Goal: Information Seeking & Learning: Learn about a topic

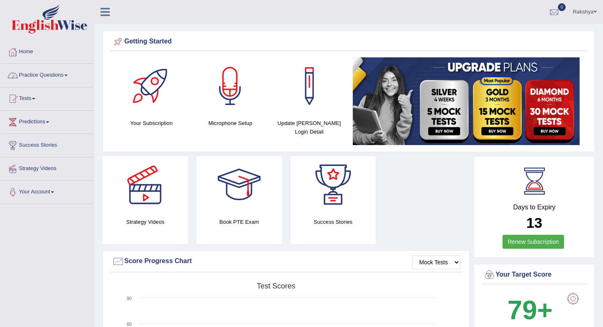
click at [75, 67] on link "Practice Questions" at bounding box center [47, 74] width 94 height 21
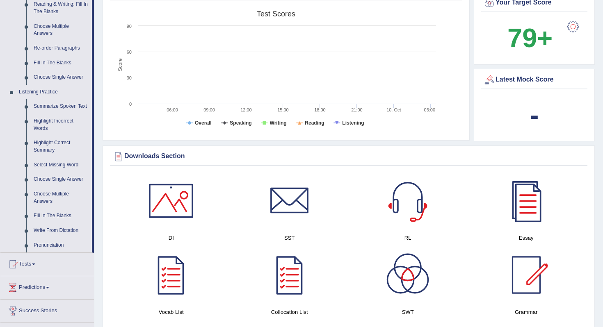
scroll to position [279, 0]
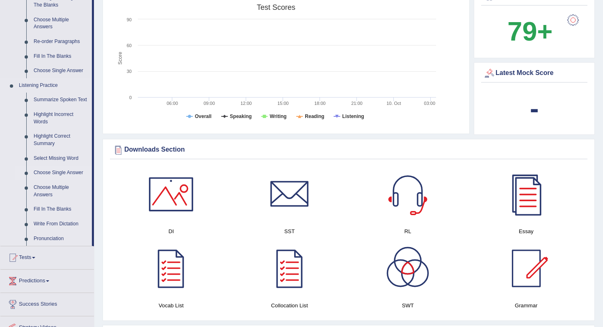
click at [53, 177] on link "Choose Single Answer" at bounding box center [61, 173] width 62 height 15
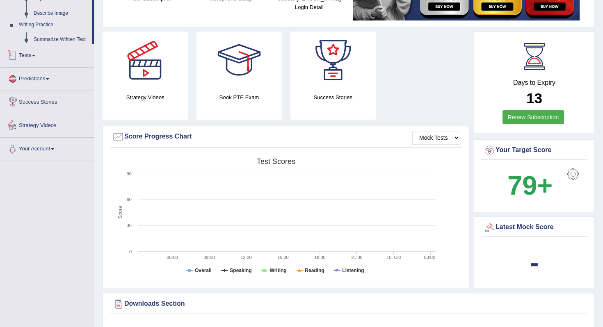
scroll to position [205, 0]
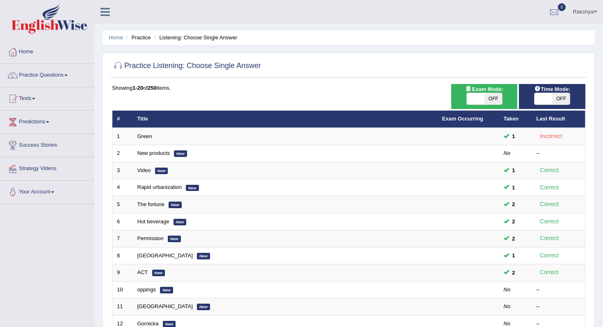
click at [338, 75] on div "Practice Listening: Choose Single Answer" at bounding box center [348, 67] width 477 height 21
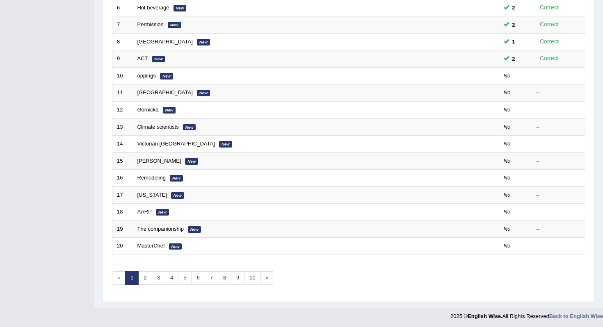
scroll to position [216, 0]
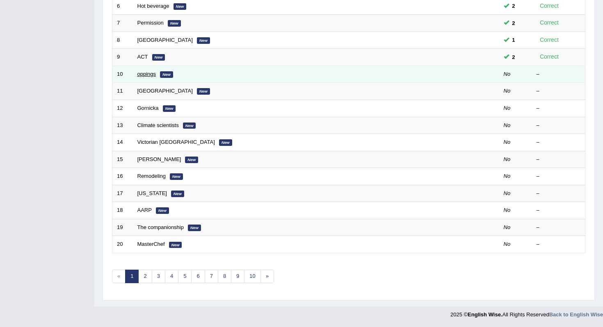
click at [151, 77] on link "oppings" at bounding box center [146, 74] width 19 height 6
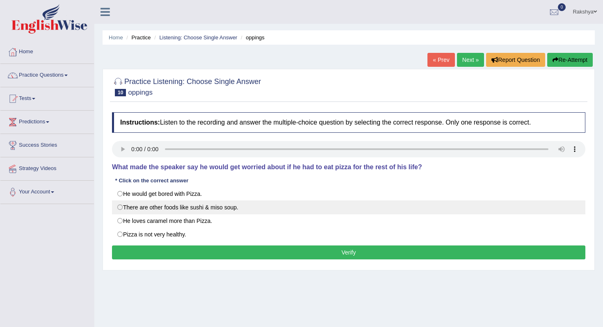
click at [166, 206] on label "There are other foods like sushi & miso soup." at bounding box center [348, 208] width 473 height 14
radio input "true"
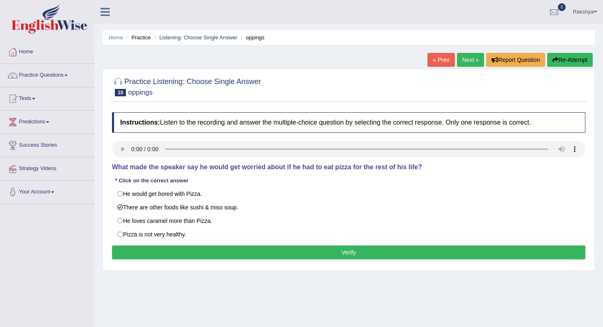
click at [218, 249] on button "Verify" at bounding box center [348, 253] width 473 height 14
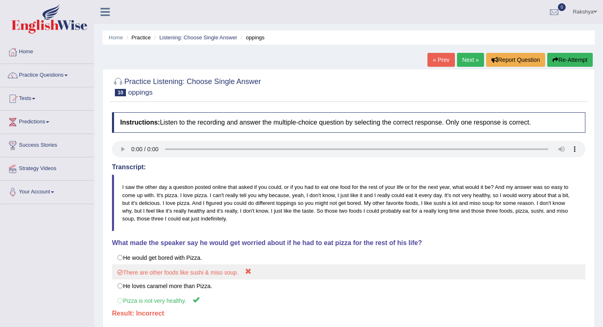
click at [279, 278] on label "There are other foods like sushi & miso soup." at bounding box center [348, 272] width 473 height 15
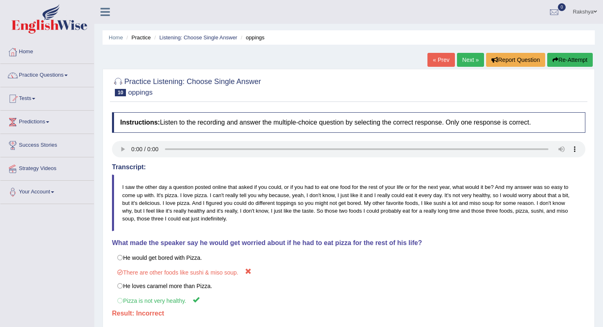
click at [555, 59] on icon "button" at bounding box center [556, 60] width 6 height 6
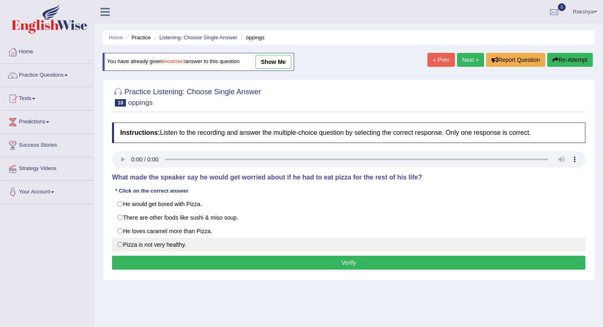
click at [181, 242] on label "Pizza is not very healthy." at bounding box center [348, 245] width 473 height 14
radio input "true"
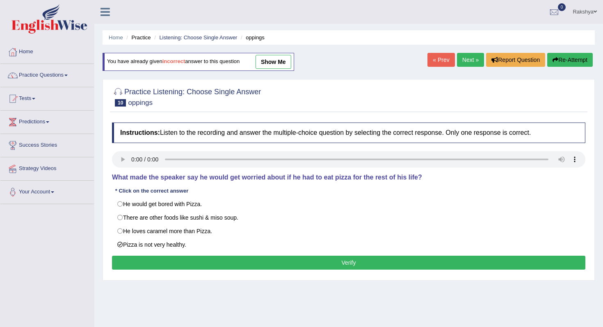
click at [199, 261] on button "Verify" at bounding box center [348, 263] width 473 height 14
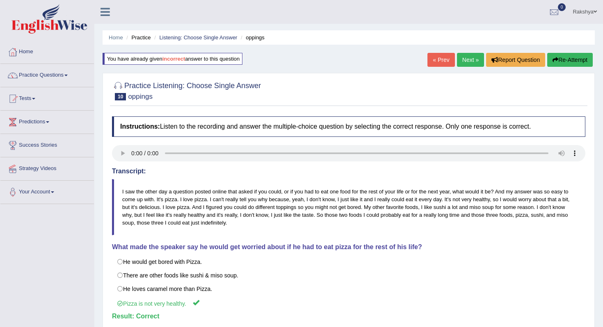
click at [467, 62] on link "Next »" at bounding box center [470, 60] width 27 height 14
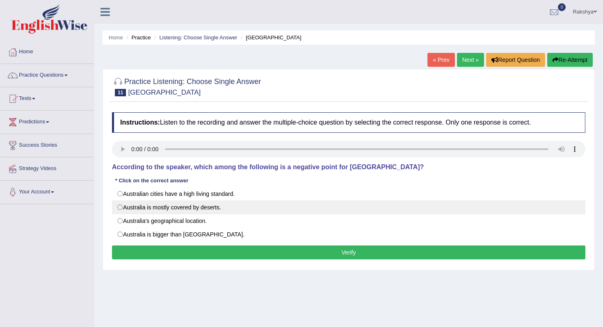
click at [175, 206] on label "Australia is mostly covered by deserts." at bounding box center [348, 208] width 473 height 14
radio input "true"
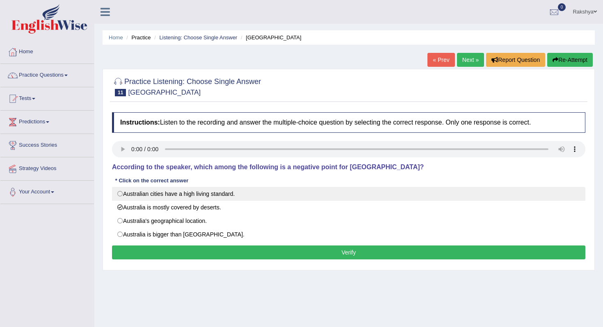
click at [182, 195] on label "Australian cities have a high living standard." at bounding box center [348, 194] width 473 height 14
radio input "true"
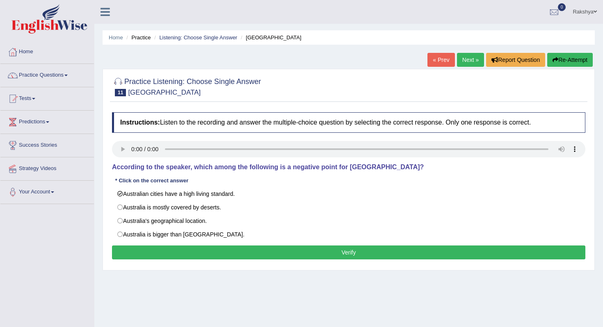
click at [236, 248] on button "Verify" at bounding box center [348, 253] width 473 height 14
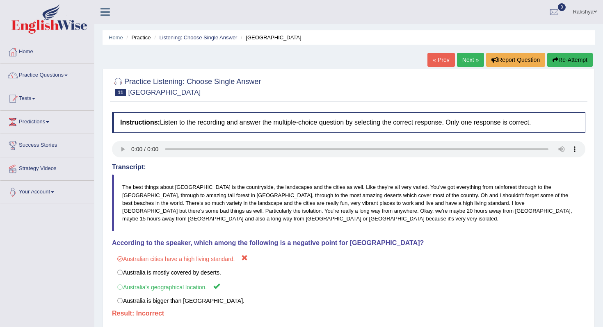
click at [557, 57] on button "Re-Attempt" at bounding box center [570, 60] width 46 height 14
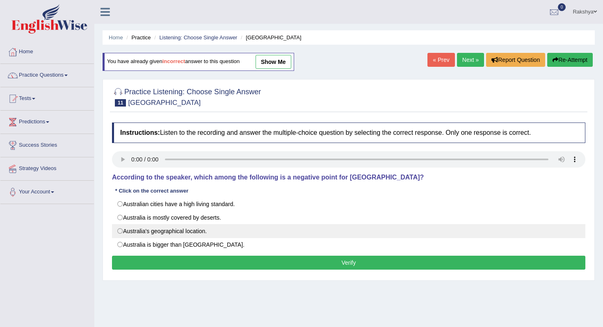
click at [178, 233] on label "Australia's geographical location." at bounding box center [348, 231] width 473 height 14
radio input "true"
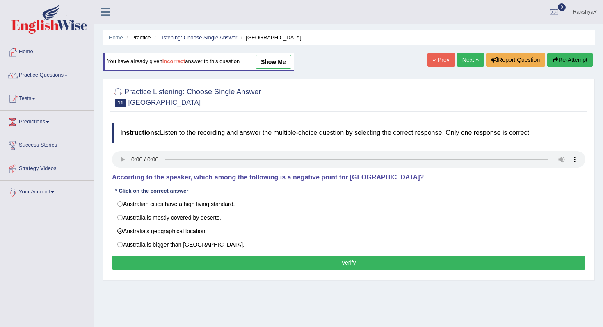
click at [176, 263] on button "Verify" at bounding box center [348, 263] width 473 height 14
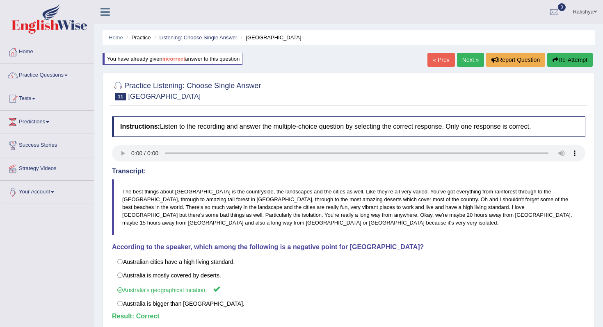
click at [463, 48] on div "Home Practice Listening: Choose Single Answer Tasmania You have already given i…" at bounding box center [348, 205] width 509 height 410
click at [463, 59] on link "Next »" at bounding box center [470, 60] width 27 height 14
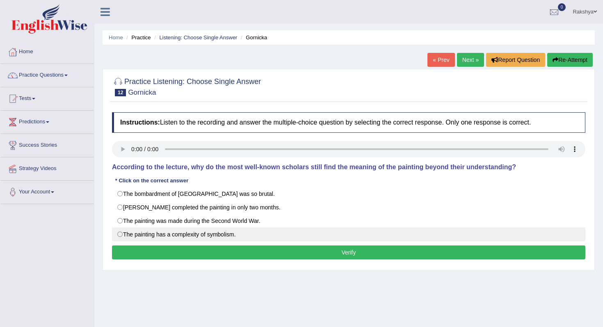
click at [247, 231] on label "The painting has a complexity of symbolism." at bounding box center [348, 235] width 473 height 14
radio input "true"
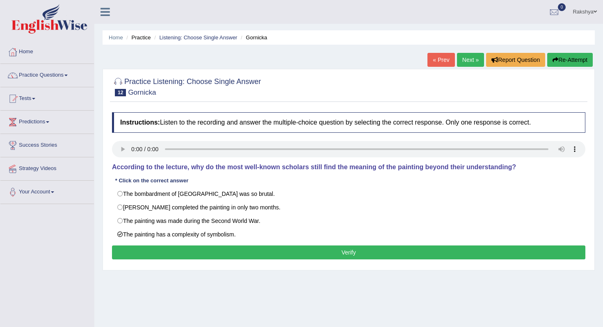
click at [236, 253] on button "Verify" at bounding box center [348, 253] width 473 height 14
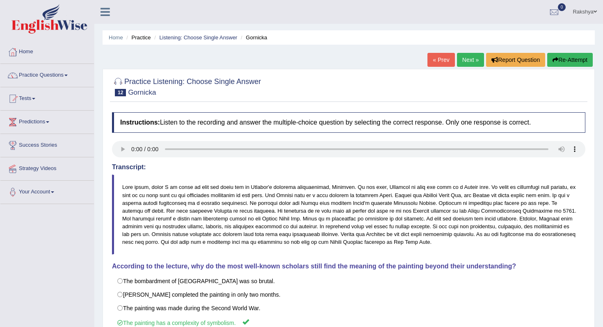
click at [459, 58] on link "Next »" at bounding box center [470, 60] width 27 height 14
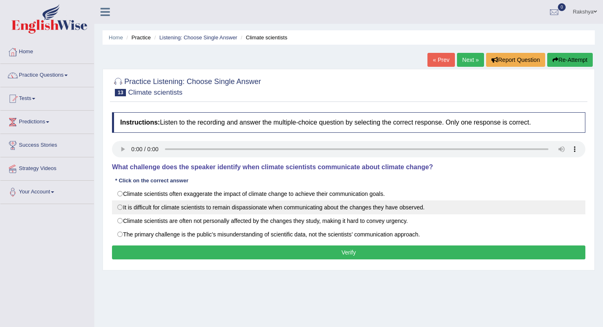
click at [359, 207] on label "It is difficult for climate scientists to remain dispassionate when communicati…" at bounding box center [348, 208] width 473 height 14
radio input "true"
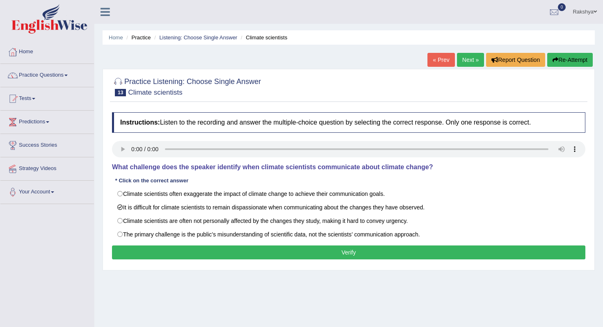
click at [258, 260] on div "Instructions: Listen to the recording and answer the multiple-choice question b…" at bounding box center [348, 187] width 477 height 158
click at [258, 255] on button "Verify" at bounding box center [348, 253] width 473 height 14
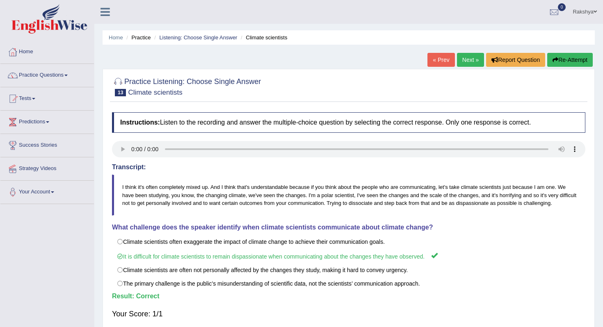
click at [467, 63] on link "Next »" at bounding box center [470, 60] width 27 height 14
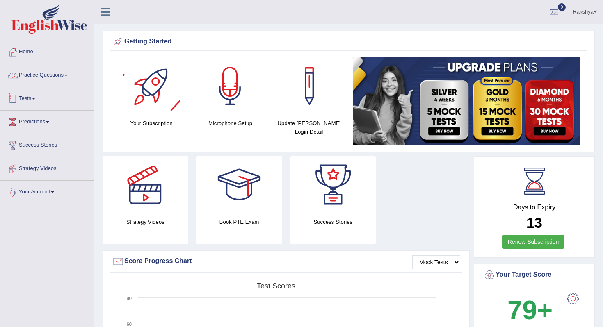
click at [77, 79] on link "Practice Questions" at bounding box center [47, 74] width 94 height 21
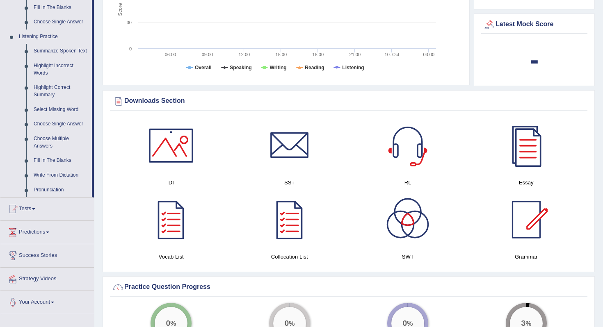
scroll to position [328, 0]
click at [52, 116] on link "Select Missing Word" at bounding box center [61, 109] width 62 height 15
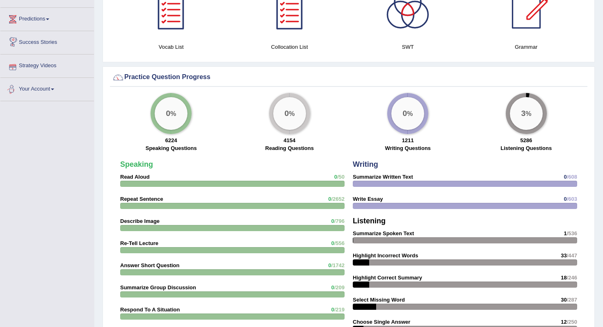
scroll to position [474, 0]
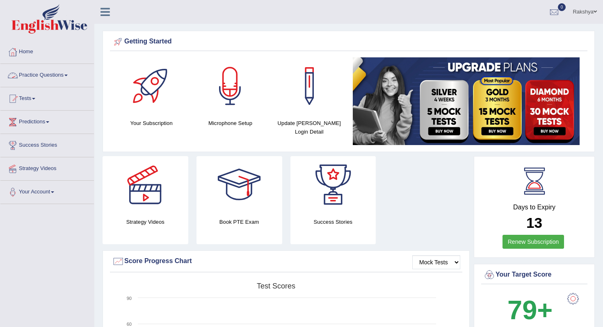
click at [60, 70] on link "Practice Questions" at bounding box center [47, 74] width 94 height 21
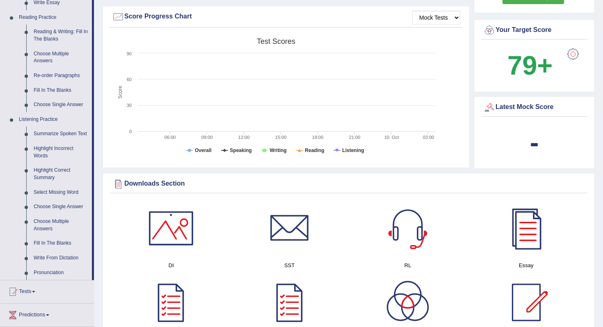
scroll to position [246, 0]
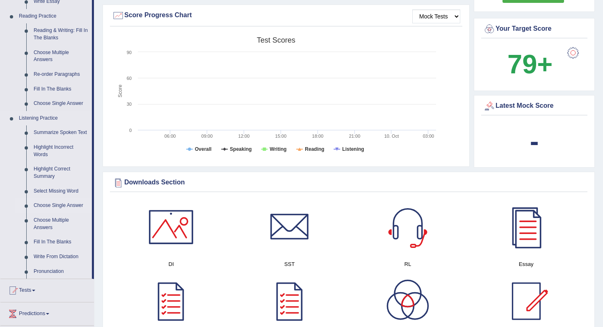
click at [46, 213] on link "Choose Single Answer" at bounding box center [61, 206] width 62 height 15
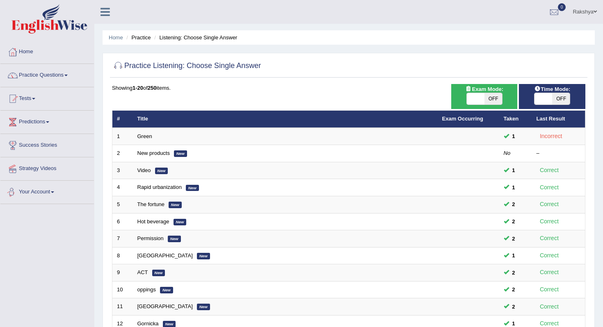
click at [258, 80] on div "Practice Listening: Choose Single Answer Time Mode: ON OFF Exam Mode: ON OFF Sh…" at bounding box center [349, 285] width 492 height 464
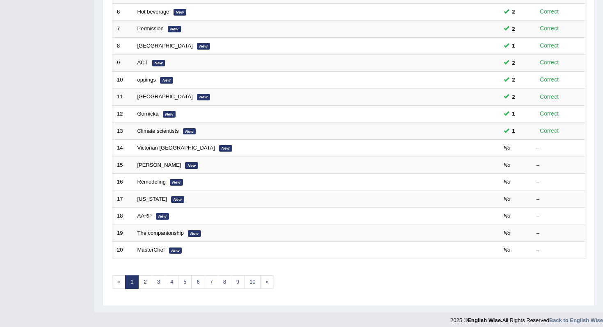
scroll to position [216, 0]
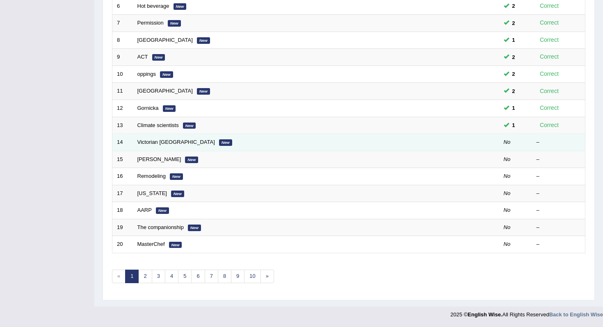
click at [438, 144] on td at bounding box center [469, 142] width 62 height 17
click at [169, 145] on link "Victorian England" at bounding box center [176, 142] width 78 height 6
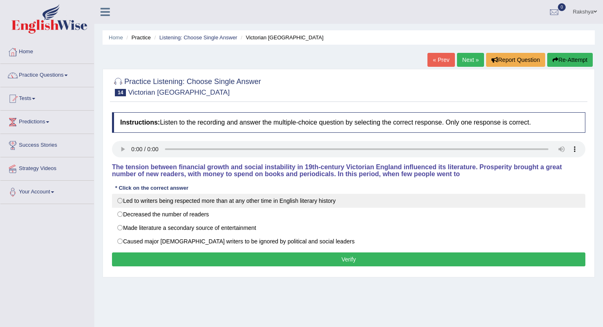
click at [130, 203] on label "Led to writers being respected more than at any other time in English literary …" at bounding box center [348, 201] width 473 height 14
radio input "true"
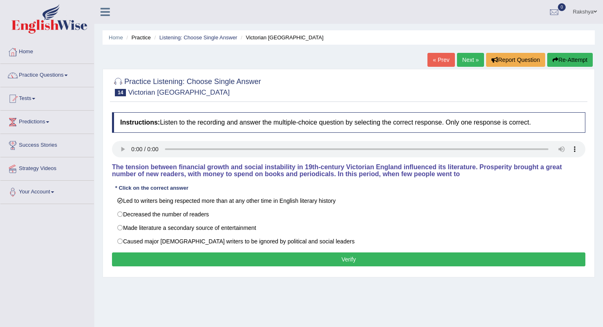
click at [272, 260] on button "Verify" at bounding box center [348, 260] width 473 height 14
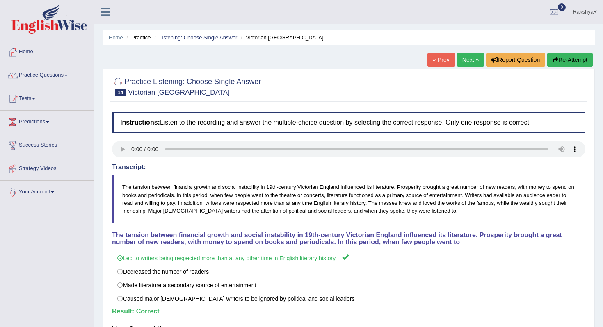
click at [467, 59] on link "Next »" at bounding box center [470, 60] width 27 height 14
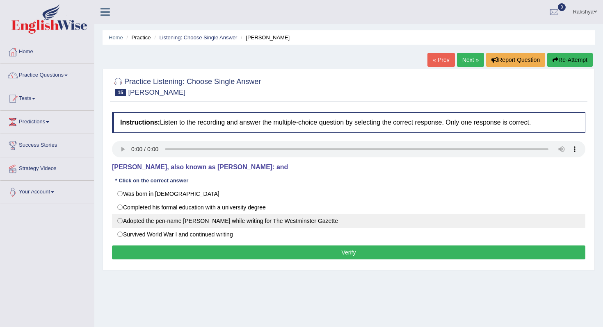
click at [251, 217] on label "Adopted the pen-name Saki while writing for The Westminster Gazette" at bounding box center [348, 221] width 473 height 14
radio input "true"
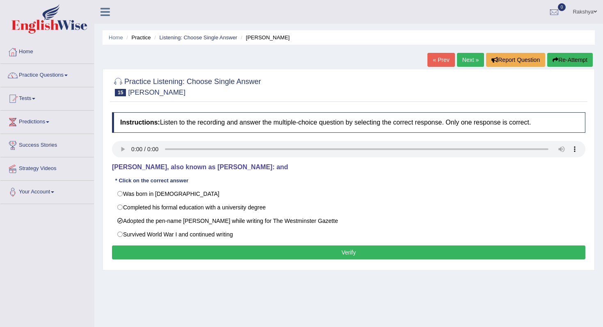
click at [249, 249] on button "Verify" at bounding box center [348, 253] width 473 height 14
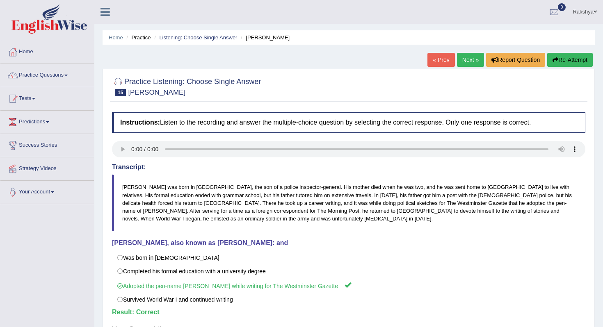
click at [466, 62] on link "Next »" at bounding box center [470, 60] width 27 height 14
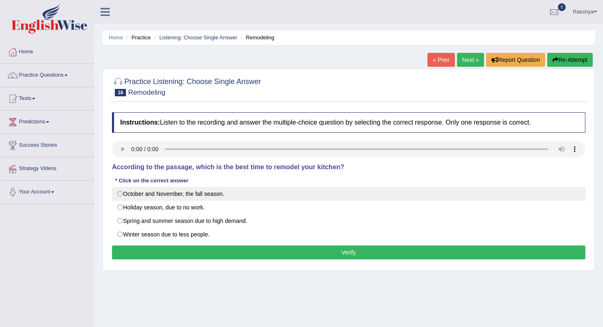
click at [182, 196] on label "October and November, the fall season." at bounding box center [348, 194] width 473 height 14
radio input "true"
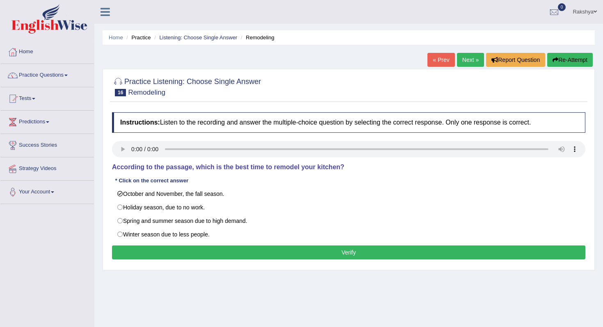
click at [184, 252] on button "Verify" at bounding box center [348, 253] width 473 height 14
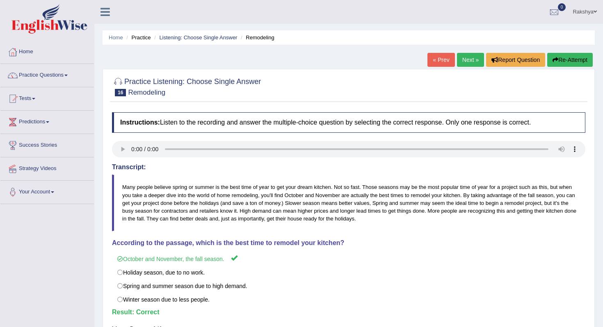
click at [466, 63] on link "Next »" at bounding box center [470, 60] width 27 height 14
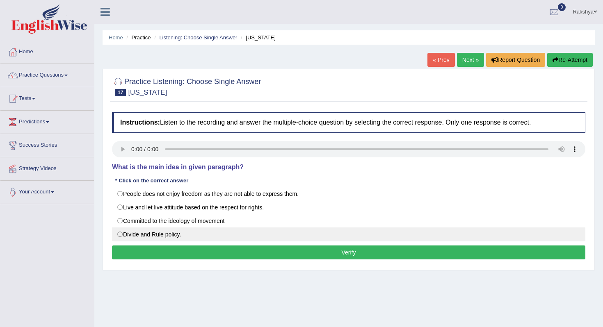
click at [169, 237] on label "Divide and Rule policy." at bounding box center [348, 235] width 473 height 14
radio input "true"
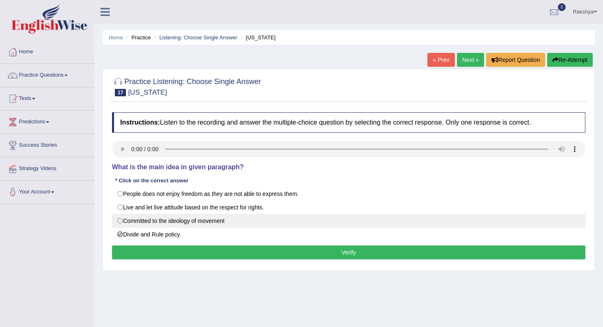
click at [177, 224] on label "Committed to the ideology of movement" at bounding box center [348, 221] width 473 height 14
radio input "true"
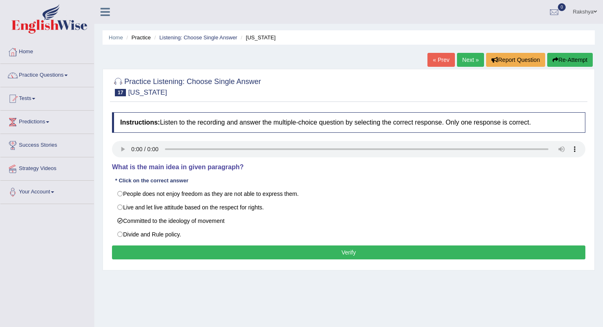
click at [177, 252] on button "Verify" at bounding box center [348, 253] width 473 height 14
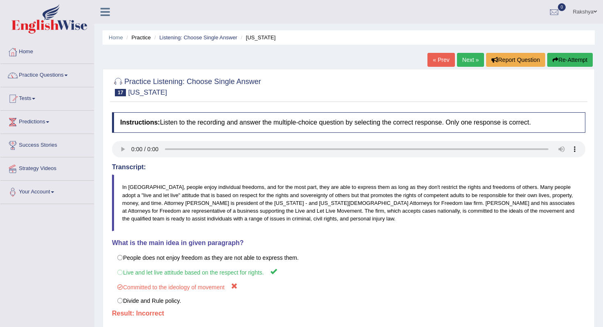
click at [555, 56] on button "Re-Attempt" at bounding box center [570, 60] width 46 height 14
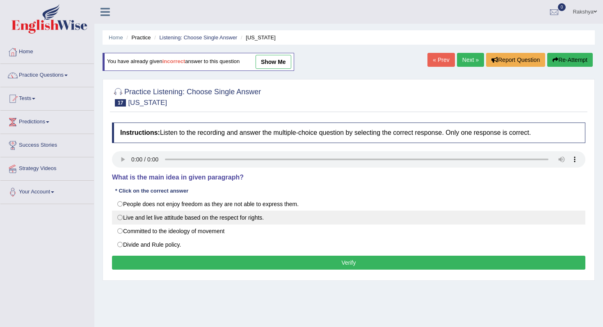
click at [173, 212] on label "Live and let live attitude based on the respect for rights." at bounding box center [348, 218] width 473 height 14
radio input "true"
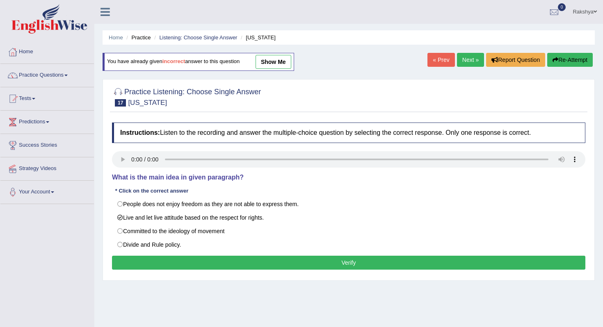
click at [166, 260] on button "Verify" at bounding box center [348, 263] width 473 height 14
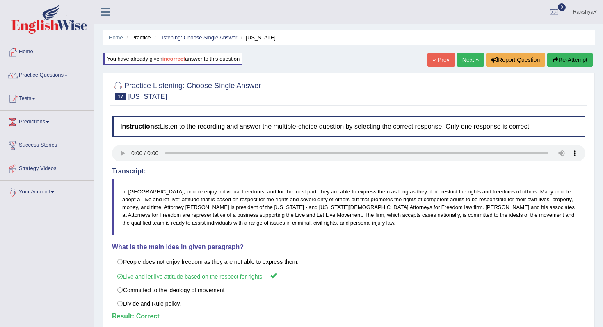
click at [466, 57] on link "Next »" at bounding box center [470, 60] width 27 height 14
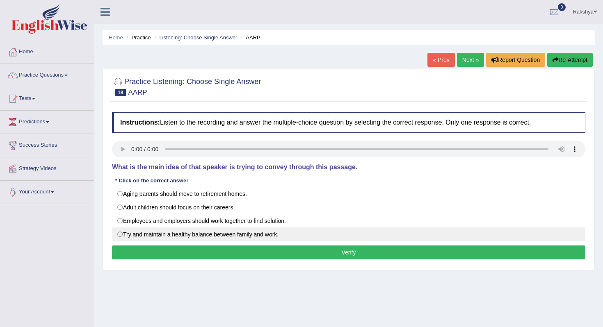
click at [259, 237] on label "Try and maintain a healthy balance between family and work." at bounding box center [348, 235] width 473 height 14
radio input "true"
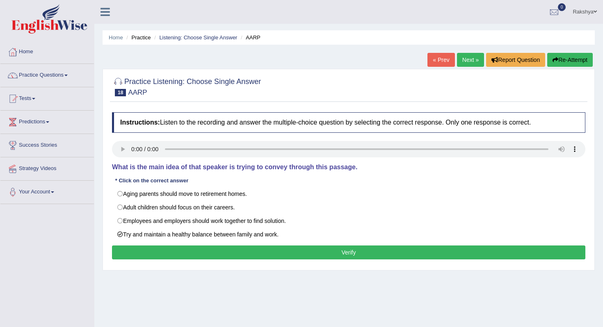
click at [257, 253] on button "Verify" at bounding box center [348, 253] width 473 height 14
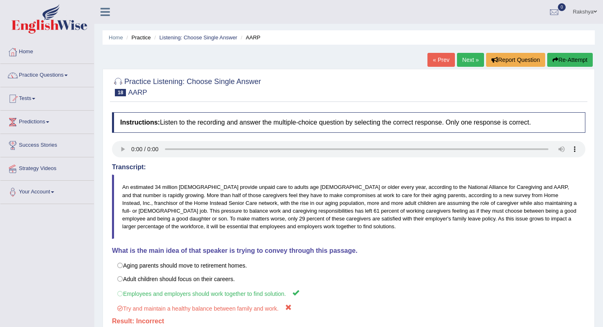
click at [559, 55] on button "Re-Attempt" at bounding box center [570, 60] width 46 height 14
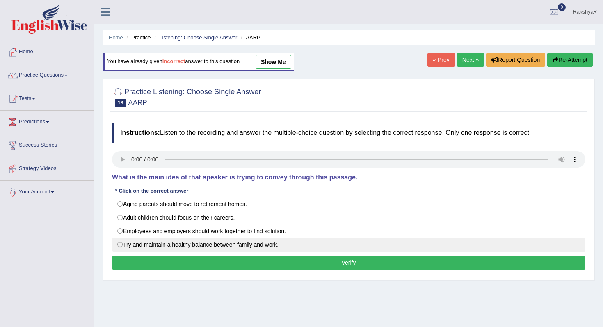
click at [182, 240] on label "Try and maintain a healthy balance between family and work." at bounding box center [348, 245] width 473 height 14
radio input "true"
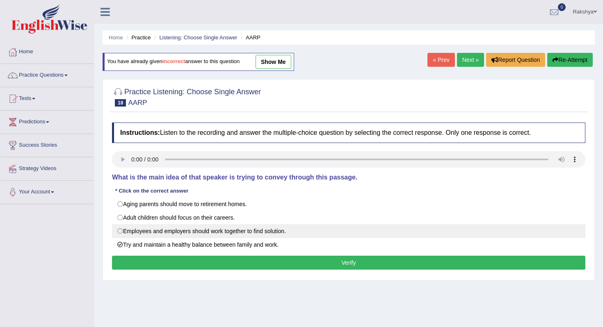
click at [183, 233] on label "Employees and employers should work together to find solution." at bounding box center [348, 231] width 473 height 14
radio input "true"
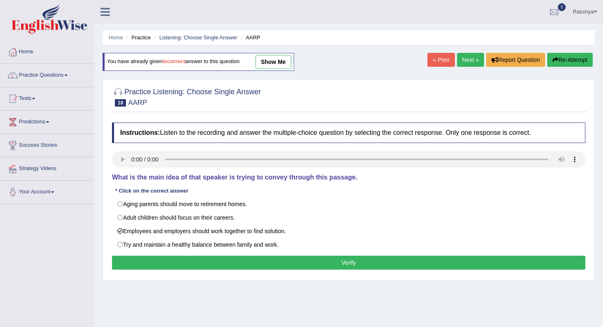
click at [182, 256] on div "Instructions: Listen to the recording and answer the multiple-choice question b…" at bounding box center [348, 198] width 477 height 158
click at [182, 263] on button "Verify" at bounding box center [348, 263] width 473 height 14
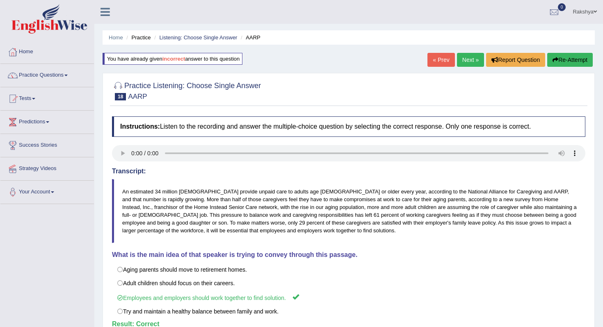
click at [464, 59] on link "Next »" at bounding box center [470, 60] width 27 height 14
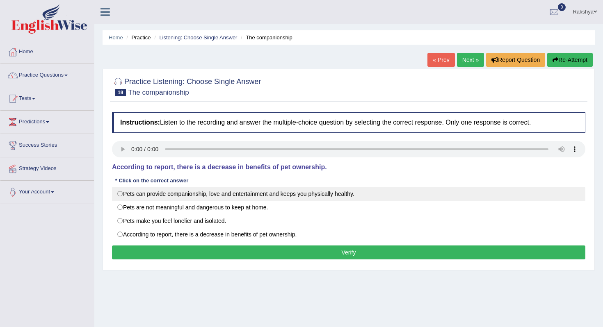
click at [265, 194] on label "Pets can provide companionship, love and entertainment and keeps you physically…" at bounding box center [348, 194] width 473 height 14
radio input "true"
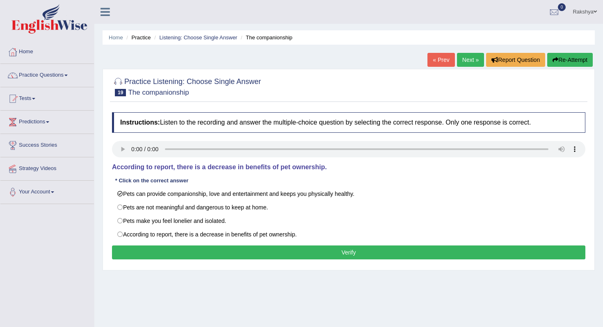
click at [237, 256] on button "Verify" at bounding box center [348, 253] width 473 height 14
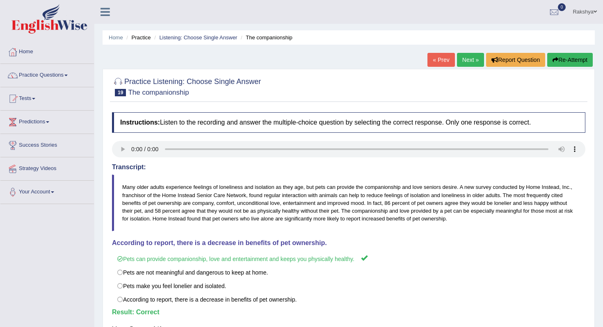
click at [466, 60] on link "Next »" at bounding box center [470, 60] width 27 height 14
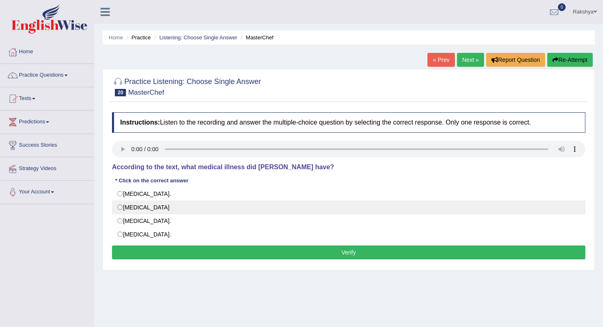
click at [164, 209] on label "[MEDICAL_DATA]" at bounding box center [348, 208] width 473 height 14
radio input "true"
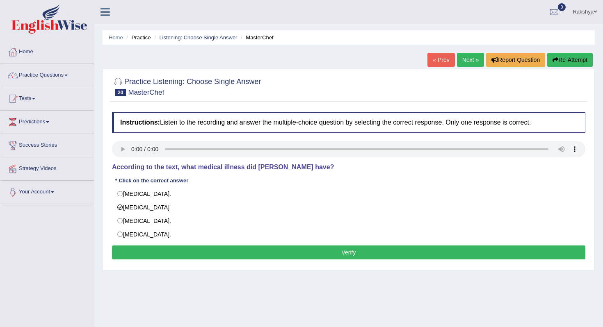
click at [169, 259] on button "Verify" at bounding box center [348, 253] width 473 height 14
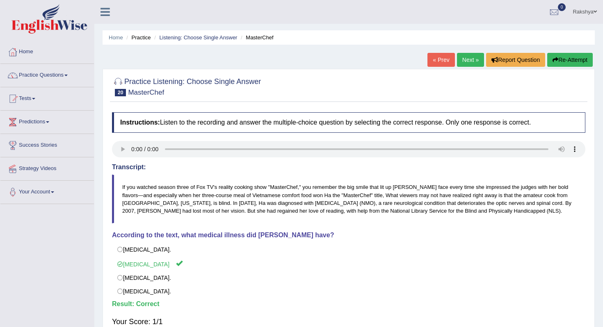
click at [466, 62] on link "Next »" at bounding box center [470, 60] width 27 height 14
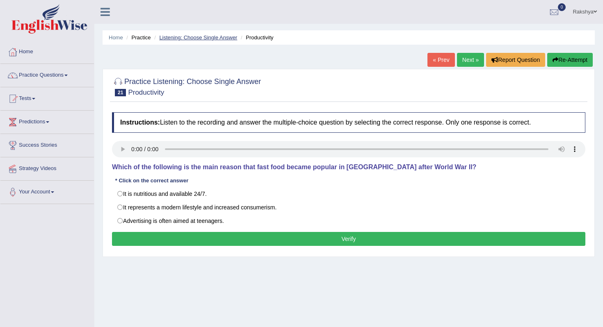
click at [211, 38] on link "Listening: Choose Single Answer" at bounding box center [198, 37] width 78 height 6
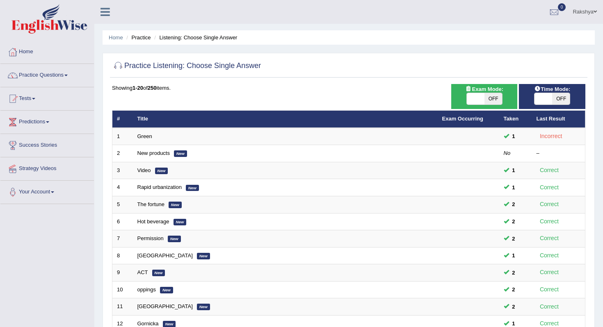
click at [372, 75] on div "Practice Listening: Choose Single Answer" at bounding box center [348, 67] width 477 height 21
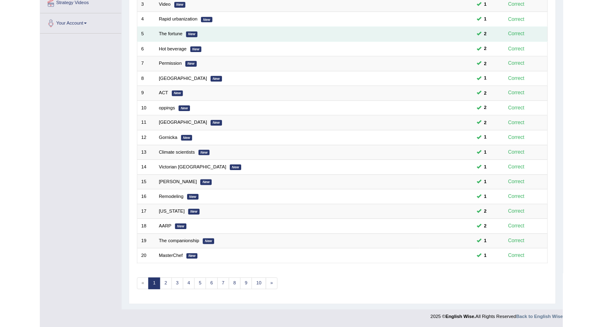
scroll to position [183, 0]
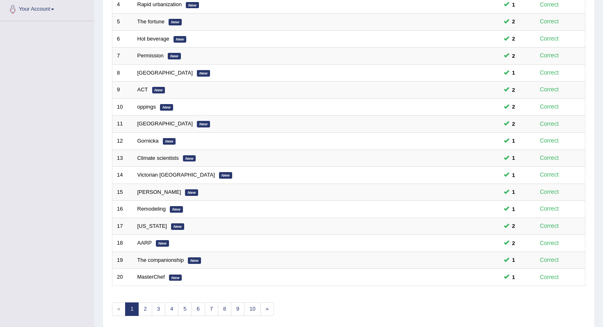
click at [64, 43] on div "Toggle navigation Home Practice Questions Speaking Practice Read Aloud Repeat S…" at bounding box center [301, 86] width 603 height 539
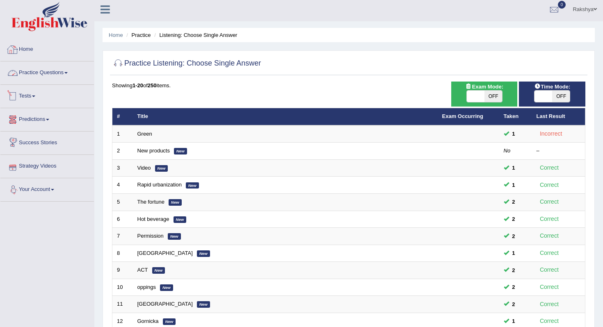
scroll to position [0, 0]
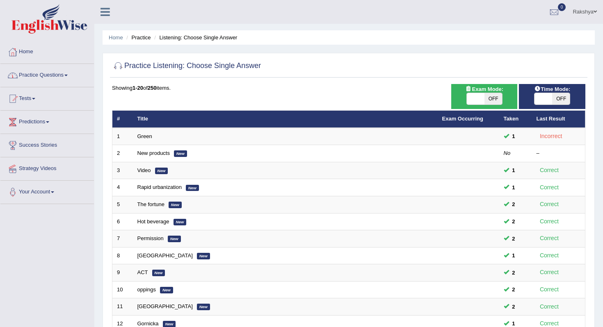
click at [49, 69] on link "Practice Questions" at bounding box center [47, 74] width 94 height 21
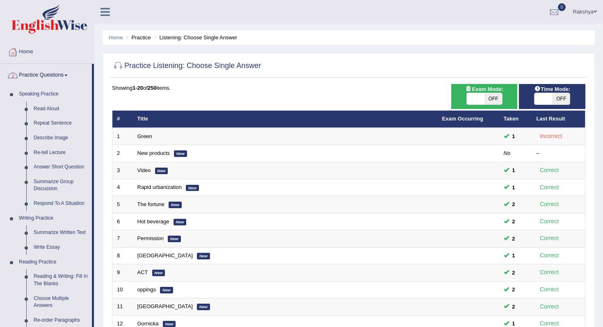
click at [98, 183] on div "Home Practice Listening: Choose Single Answer Practice Listening: Choose Single…" at bounding box center [348, 261] width 509 height 523
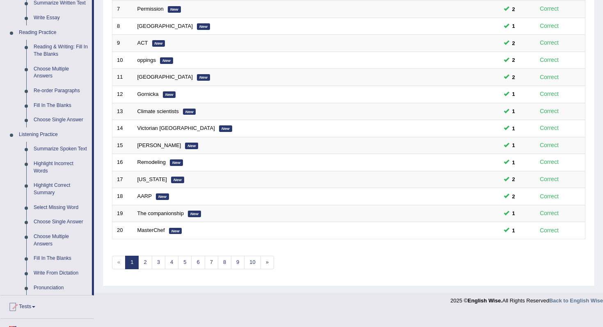
scroll to position [246, 0]
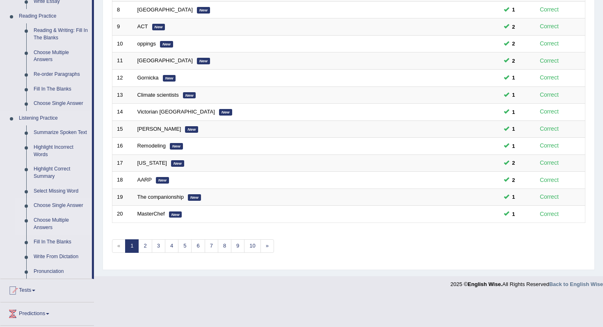
click at [47, 232] on link "Choose Multiple Answers" at bounding box center [61, 224] width 62 height 22
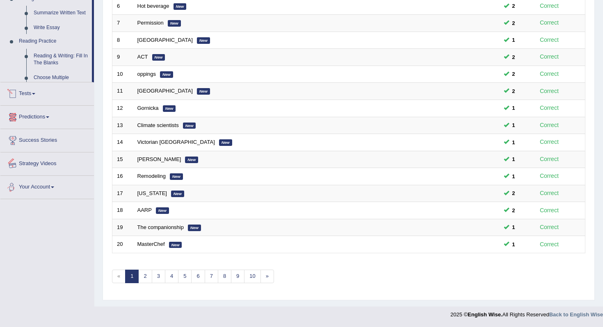
scroll to position [291, 0]
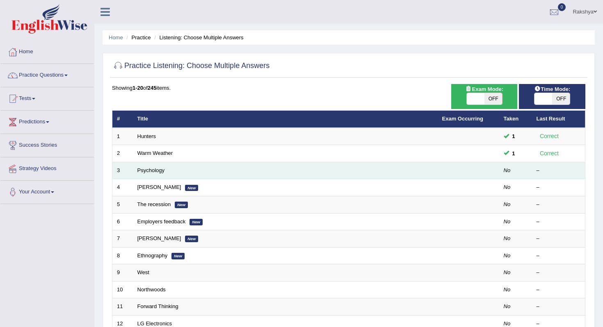
click at [152, 174] on td "Psychology" at bounding box center [285, 170] width 305 height 17
click at [152, 171] on link "Psychology" at bounding box center [150, 170] width 27 height 6
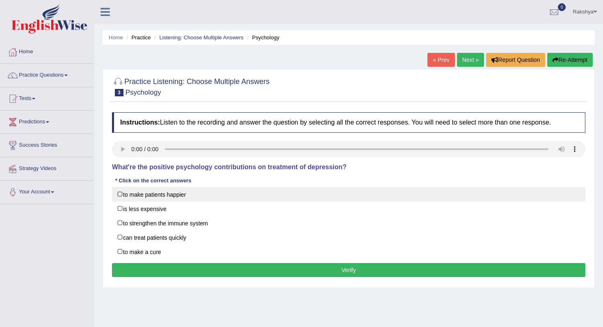
click at [143, 195] on label "to make patients happier" at bounding box center [348, 194] width 473 height 15
checkbox input "true"
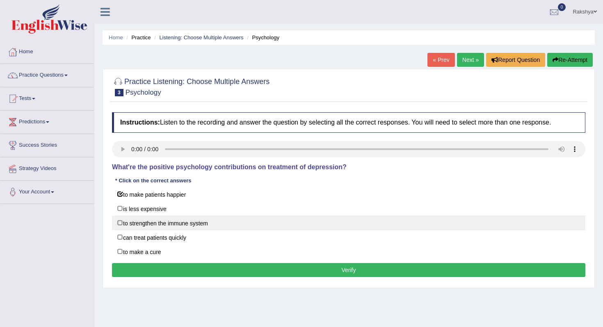
click at [160, 221] on label "to strengthen the immune system" at bounding box center [348, 223] width 473 height 15
checkbox input "true"
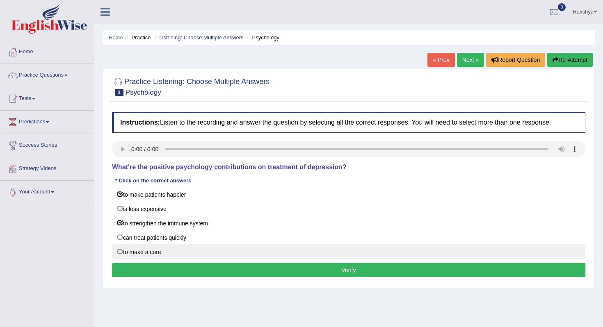
click at [171, 254] on label "to make a cure" at bounding box center [348, 251] width 473 height 15
checkbox input "true"
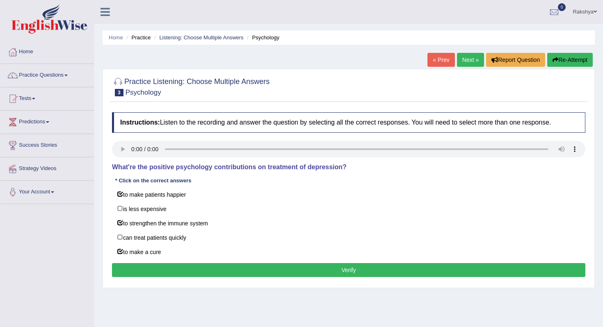
click at [176, 268] on button "Verify" at bounding box center [348, 270] width 473 height 14
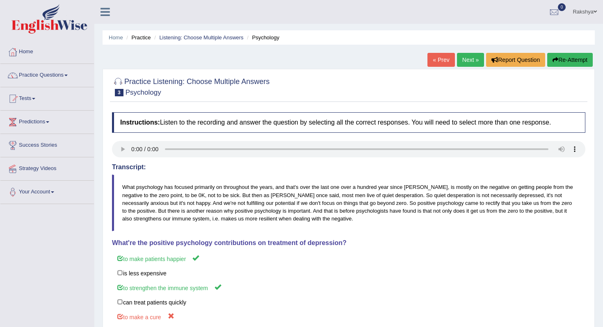
click at [272, 252] on body "Toggle navigation Home Practice Questions Speaking Practice Read Aloud Repeat S…" at bounding box center [301, 163] width 603 height 327
click at [472, 53] on link "Next »" at bounding box center [470, 60] width 27 height 14
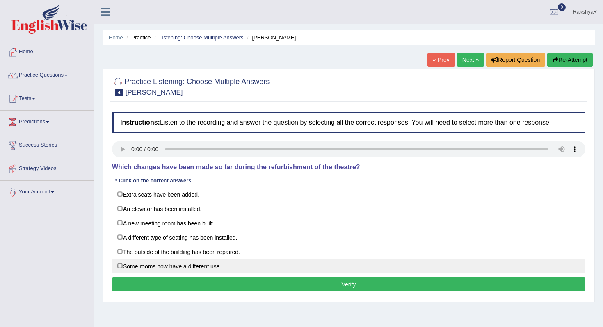
click at [206, 263] on label "Some rooms now have a different use." at bounding box center [348, 266] width 473 height 15
checkbox input "true"
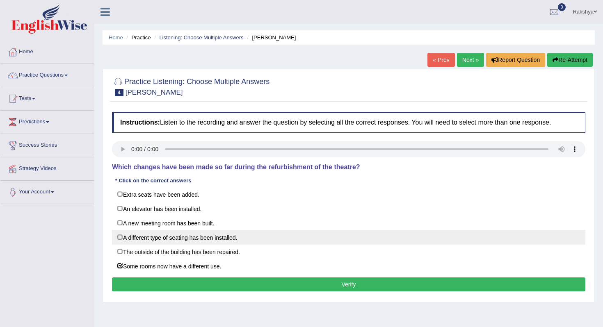
click at [196, 236] on label "A different type of seating has been installed." at bounding box center [348, 237] width 473 height 15
checkbox input "true"
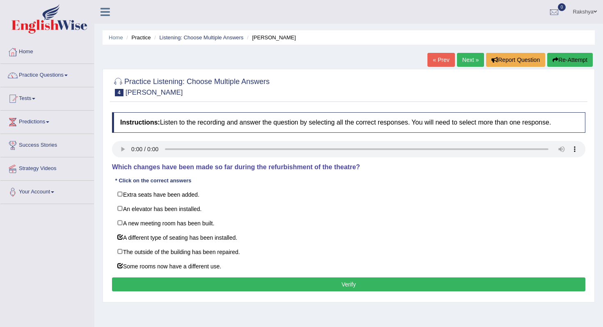
click at [208, 285] on button "Verify" at bounding box center [348, 285] width 473 height 14
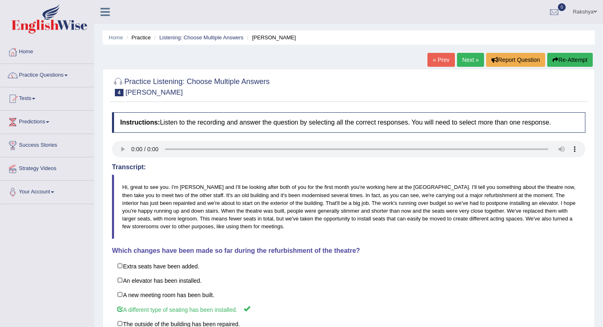
click at [459, 65] on link "Next »" at bounding box center [470, 60] width 27 height 14
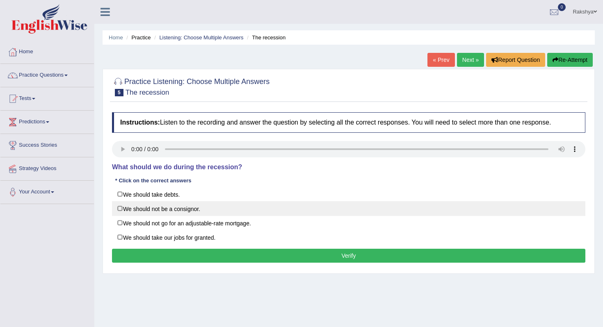
click at [149, 208] on label "We should not be a consignor." at bounding box center [348, 208] width 473 height 15
checkbox input "true"
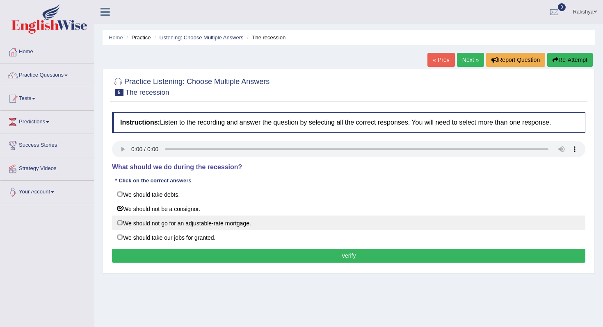
click at [153, 222] on label "We should not go for an adjustable-rate mortgage." at bounding box center [348, 223] width 473 height 15
checkbox input "true"
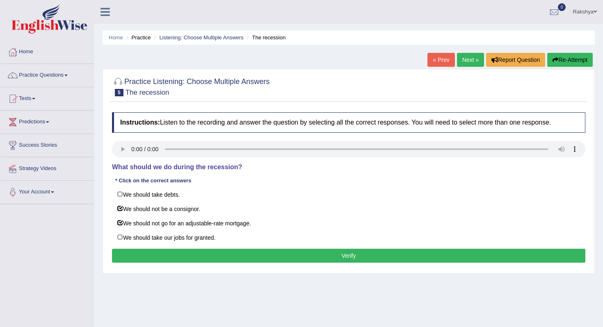
click at [231, 250] on button "Verify" at bounding box center [348, 256] width 473 height 14
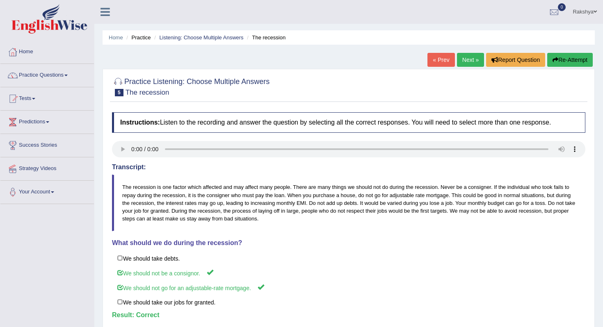
click at [467, 58] on link "Next »" at bounding box center [470, 60] width 27 height 14
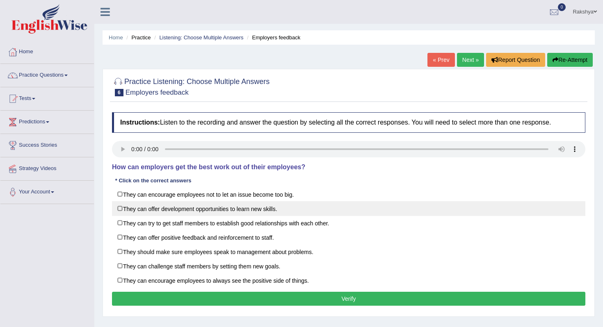
click at [160, 206] on label "They can offer development opportunities to learn new skills." at bounding box center [348, 208] width 473 height 15
checkbox input "true"
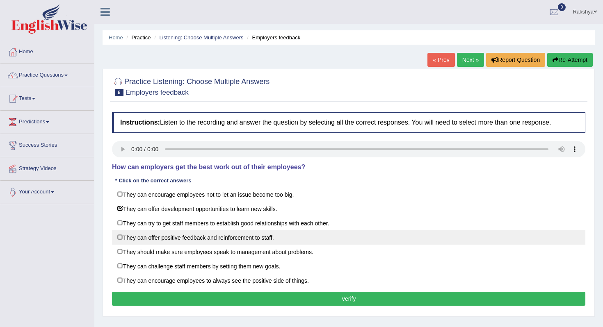
click at [203, 237] on label "They can offer positive feedback and reinforcement to staff." at bounding box center [348, 237] width 473 height 15
checkbox input "true"
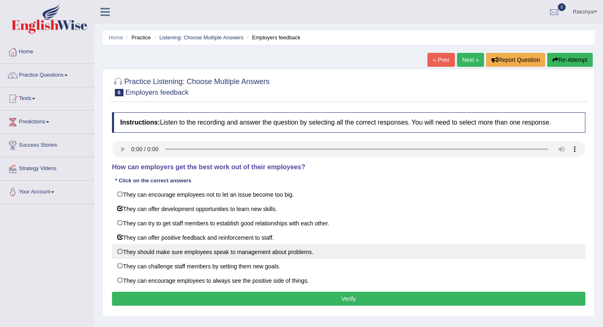
click at [200, 252] on label "They should make sure employees speak to management about problems." at bounding box center [348, 251] width 473 height 15
checkbox input "true"
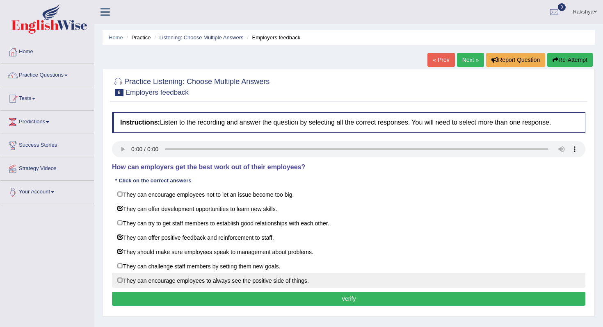
click at [230, 281] on label "They can encourage employees to always see the positive side of things." at bounding box center [348, 280] width 473 height 15
checkbox input "true"
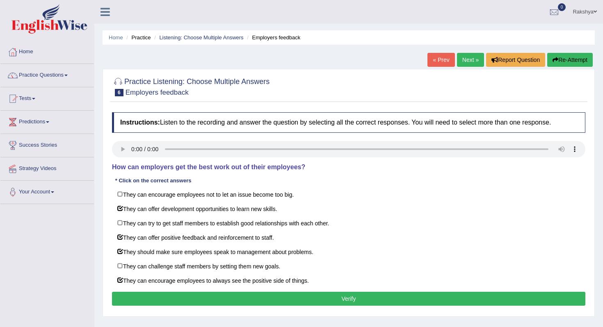
click at [228, 297] on button "Verify" at bounding box center [348, 299] width 473 height 14
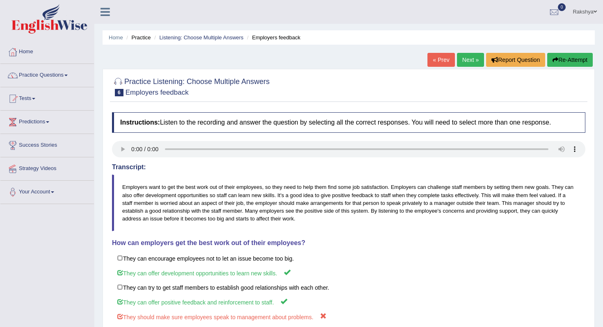
click at [274, 272] on body "Toggle navigation Home Practice Questions Speaking Practice Read Aloud Repeat S…" at bounding box center [301, 163] width 603 height 327
click at [556, 62] on button "Re-Attempt" at bounding box center [570, 60] width 46 height 14
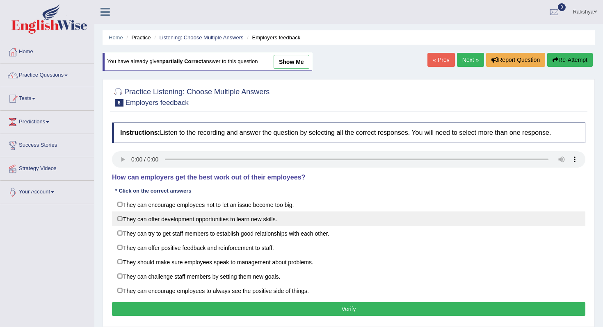
click at [193, 219] on label "They can offer development opportunities to learn new skills." at bounding box center [348, 219] width 473 height 15
checkbox input "true"
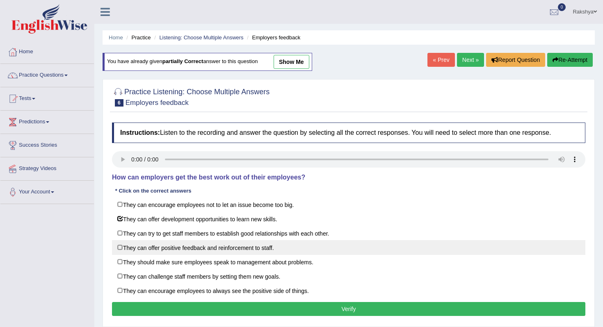
click at [190, 249] on label "They can offer positive feedback and reinforcement to staff." at bounding box center [348, 247] width 473 height 15
checkbox input "true"
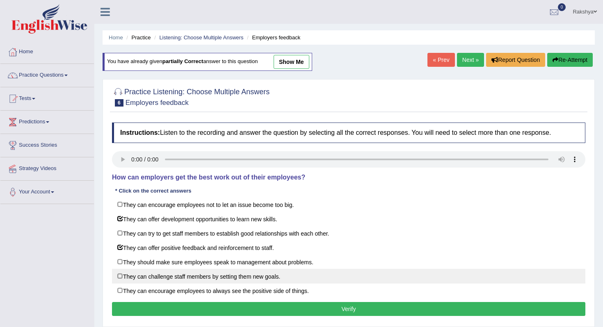
click at [220, 276] on label "They can challenge staff members by setting them new goals." at bounding box center [348, 276] width 473 height 15
checkbox input "true"
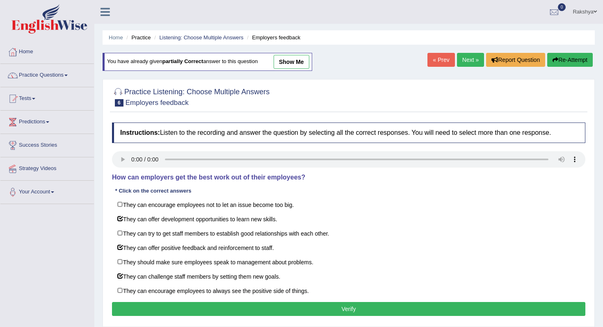
click at [233, 306] on button "Verify" at bounding box center [348, 309] width 473 height 14
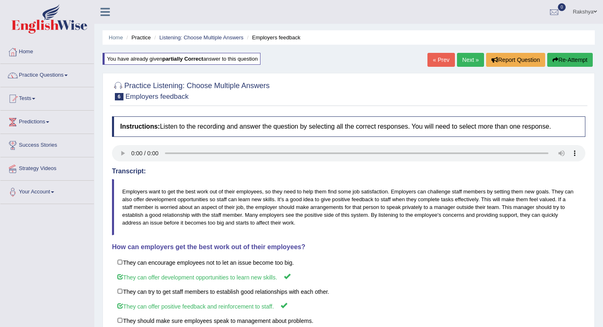
click at [344, 163] on div at bounding box center [348, 154] width 473 height 18
click at [459, 60] on link "Next »" at bounding box center [470, 60] width 27 height 14
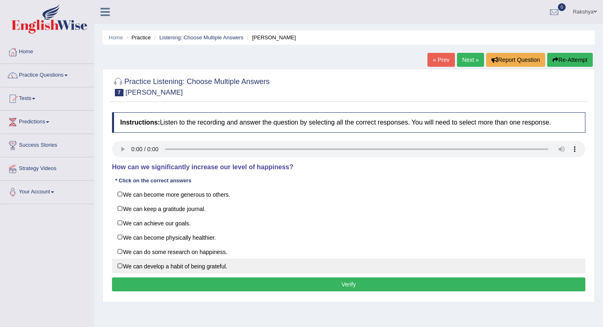
click at [194, 263] on label "We can develop a habit of being grateful." at bounding box center [348, 266] width 473 height 15
checkbox input "true"
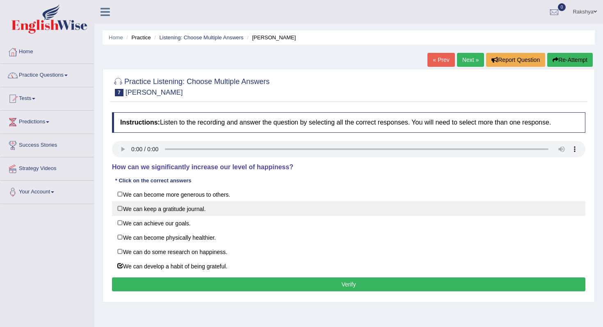
click at [187, 210] on label "We can keep a gratitude journal." at bounding box center [348, 208] width 473 height 15
checkbox input "true"
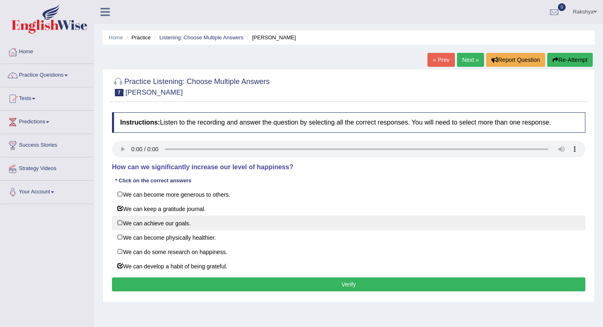
click at [255, 218] on label "We can achieve our goals." at bounding box center [348, 223] width 473 height 15
click at [255, 217] on label "We can achieve our goals." at bounding box center [348, 223] width 473 height 15
click at [248, 219] on label "We can achieve our goals." at bounding box center [348, 223] width 473 height 15
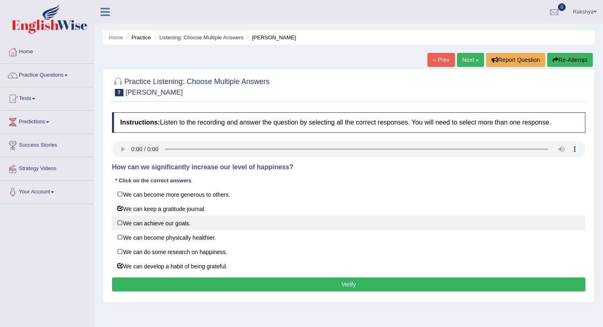
checkbox input "true"
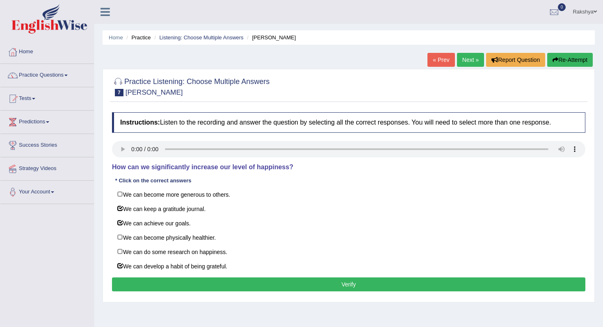
click at [213, 281] on button "Verify" at bounding box center [348, 285] width 473 height 14
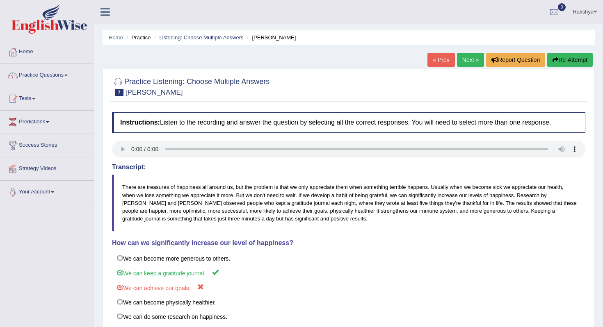
click at [270, 269] on body "Toggle navigation Home Practice Questions Speaking Practice Read Aloud Repeat S…" at bounding box center [301, 163] width 603 height 327
click at [469, 59] on link "Next »" at bounding box center [470, 60] width 27 height 14
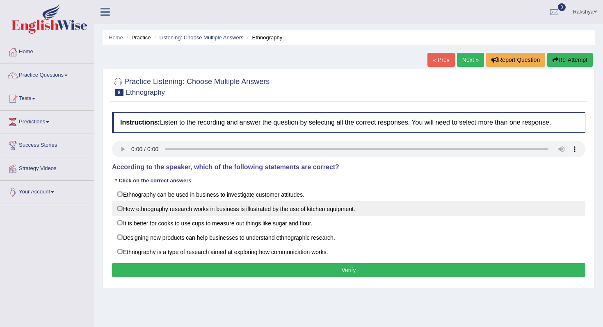
click at [253, 209] on label "How ethnography research works in business is illustrated by the use of kitchen…" at bounding box center [348, 208] width 473 height 15
checkbox input "true"
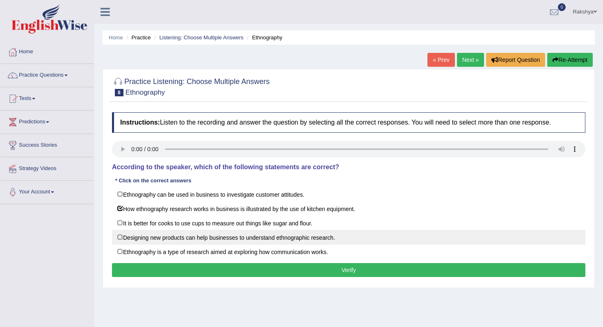
click at [315, 235] on label "Designing new products can help businesses to understand ethnographic research." at bounding box center [348, 237] width 473 height 15
checkbox input "true"
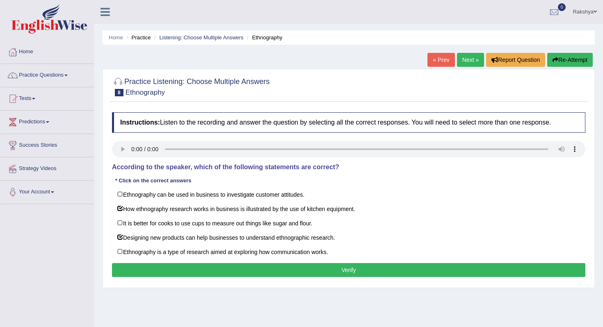
click at [300, 272] on button "Verify" at bounding box center [348, 270] width 473 height 14
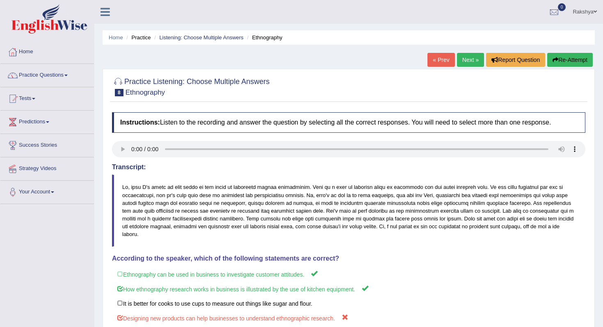
click at [322, 211] on blockquote at bounding box center [348, 211] width 473 height 72
click at [575, 51] on div "Home Practice Listening: Choose Multiple Answers Ethnography « Prev Next » Repo…" at bounding box center [348, 206] width 509 height 413
click at [572, 66] on button "Re-Attempt" at bounding box center [570, 60] width 46 height 14
click at [572, 63] on button "Re-Attempt" at bounding box center [570, 60] width 46 height 14
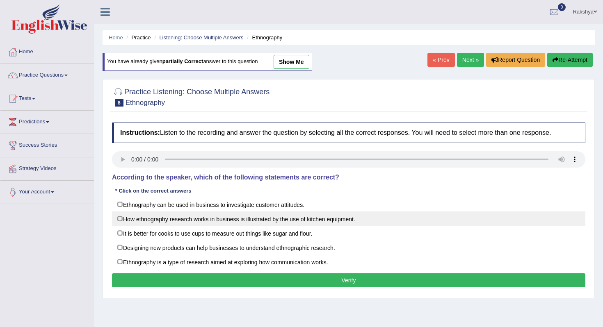
click at [144, 212] on label "How ethnography research works in business is illustrated by the use of kitchen…" at bounding box center [348, 219] width 473 height 15
click at [144, 219] on label "How ethnography research works in business is illustrated by the use of kitchen…" at bounding box center [348, 219] width 473 height 15
checkbox input "false"
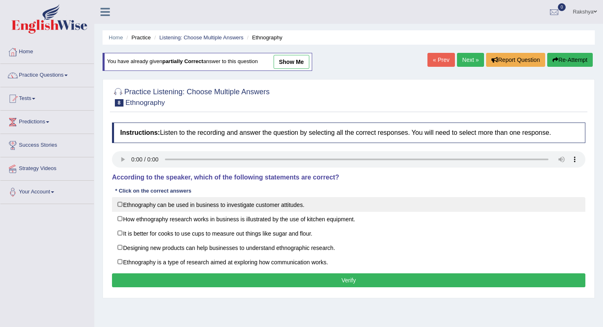
click at [142, 203] on label "Ethnography can be used in business to investigate customer attitudes." at bounding box center [348, 204] width 473 height 15
checkbox input "true"
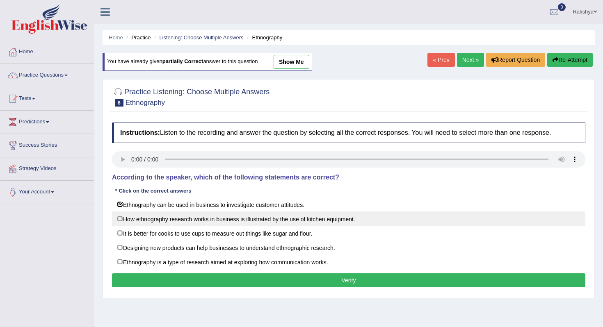
click at [142, 215] on label "How ethnography research works in business is illustrated by the use of kitchen…" at bounding box center [348, 219] width 473 height 15
checkbox input "true"
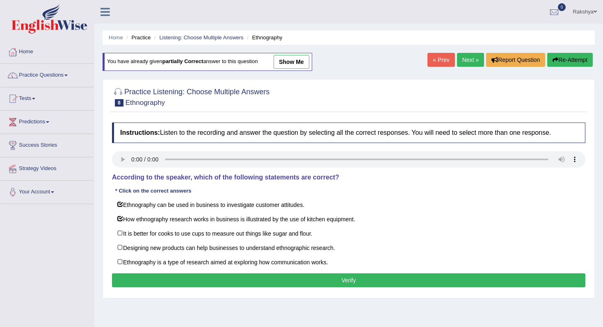
click at [140, 274] on button "Verify" at bounding box center [348, 281] width 473 height 14
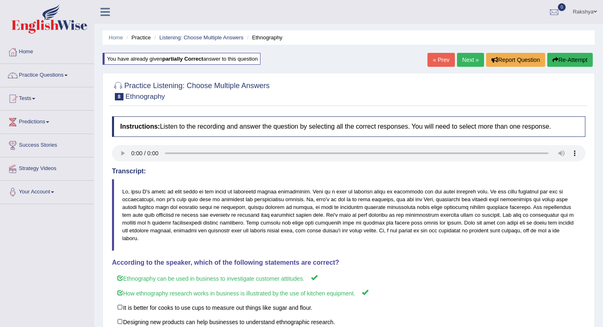
click at [467, 63] on link "Next »" at bounding box center [470, 60] width 27 height 14
